Goal: Check status: Check status

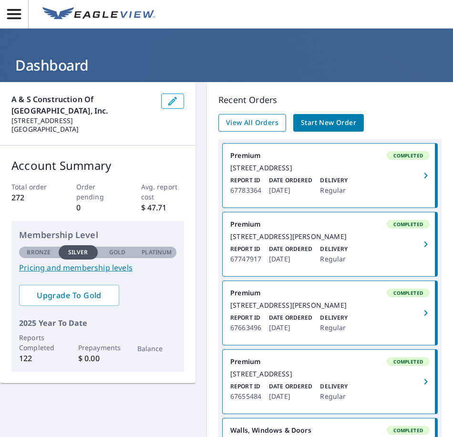
click at [261, 126] on span "View All Orders" at bounding box center [252, 123] width 53 height 12
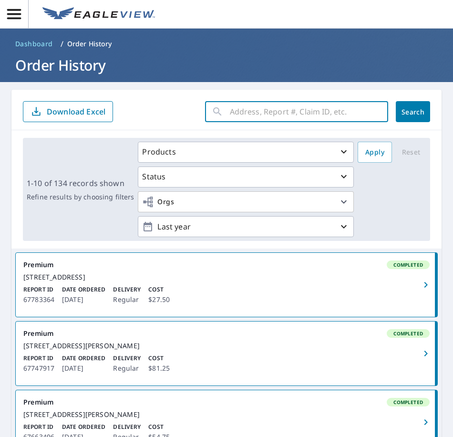
click at [272, 110] on input "text" at bounding box center [309, 111] width 158 height 27
type input "3132"
click button "Search" at bounding box center [413, 111] width 34 height 21
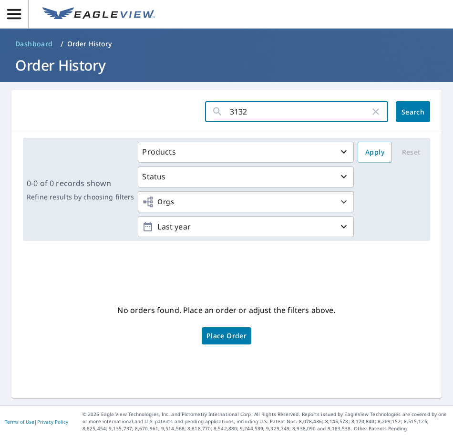
drag, startPoint x: 255, startPoint y: 111, endPoint x: 215, endPoint y: 126, distance: 43.1
click at [215, 125] on div "3132 ​ Search" at bounding box center [226, 110] width 431 height 41
type input "15110"
click button "Search" at bounding box center [413, 111] width 34 height 21
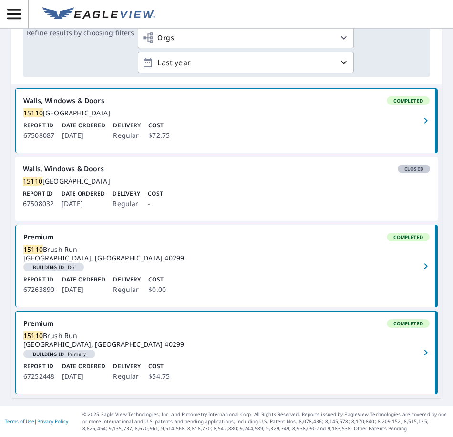
scroll to position [181, 0]
click at [335, 109] on div "[STREET_ADDRESS]" at bounding box center [226, 113] width 407 height 9
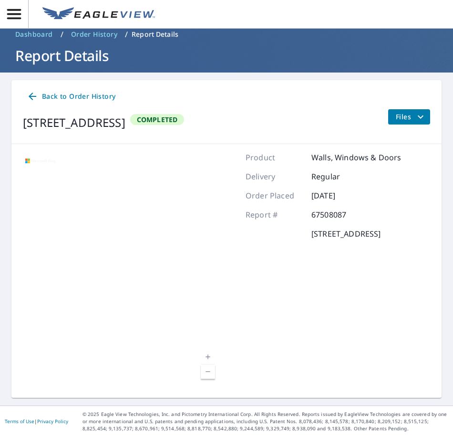
click at [415, 120] on icon "filesDropdownBtn-67508087" at bounding box center [420, 116] width 11 height 11
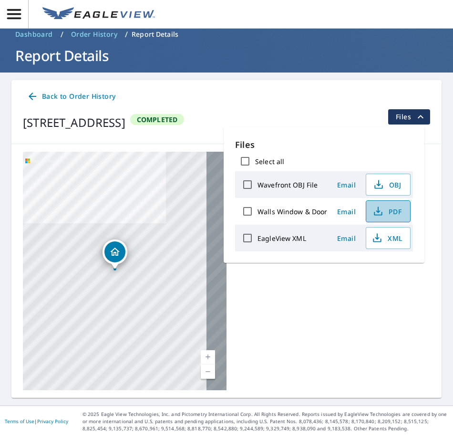
click at [378, 219] on button "PDF" at bounding box center [388, 211] width 45 height 22
